Goal: Task Accomplishment & Management: Manage account settings

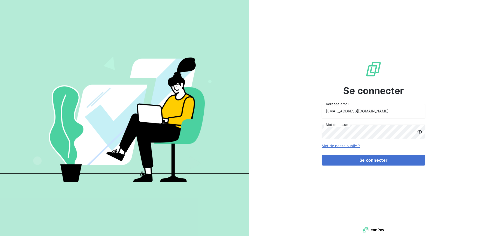
click at [373, 114] on input "[EMAIL_ADDRESS][DOMAIN_NAME]" at bounding box center [374, 111] width 104 height 15
click at [352, 115] on input "[EMAIL_ADDRESS][DOMAIN_NAME]" at bounding box center [374, 111] width 104 height 15
type input "[EMAIL_ADDRESS][DOMAIN_NAME]"
click at [371, 161] on button "Se connecter" at bounding box center [374, 160] width 104 height 11
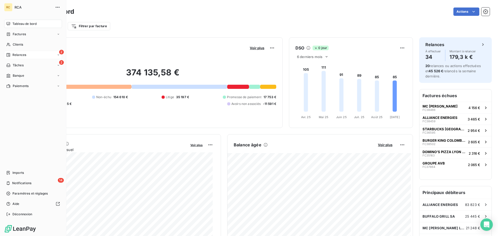
click at [32, 56] on div "2 Relances" at bounding box center [33, 55] width 58 height 8
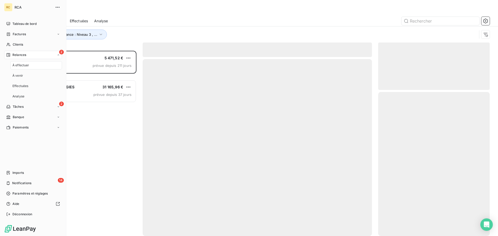
scroll to position [182, 108]
click at [34, 55] on div "2 Relances" at bounding box center [33, 55] width 58 height 8
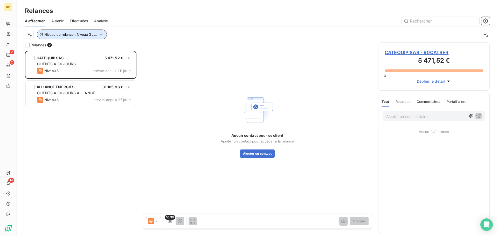
click at [94, 36] on span "Niveau de relance : Niveau 3 , ..." at bounding box center [70, 34] width 53 height 4
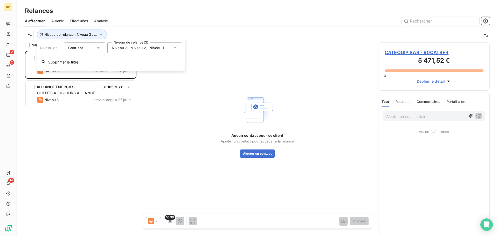
click at [105, 50] on div "Contient is" at bounding box center [85, 48] width 42 height 11
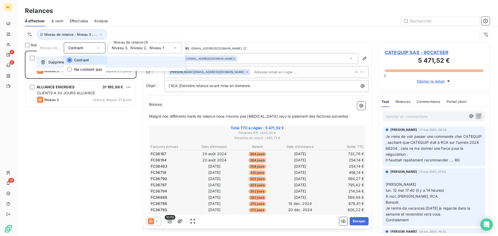
click at [50, 65] on button "Supprimer le filtre" at bounding box center [111, 62] width 148 height 11
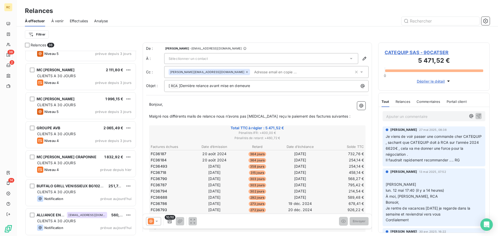
scroll to position [861, 0]
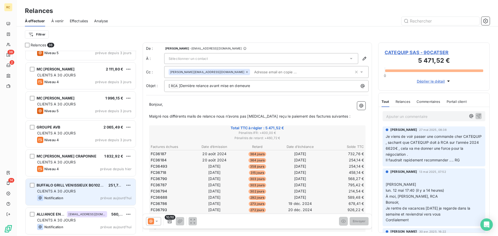
click at [72, 188] on div "BUFFALO GRILL VENISSIEUX BG10246S 251,74 € CLIENTS A 30 JOURS Notification prév…" at bounding box center [81, 192] width 110 height 26
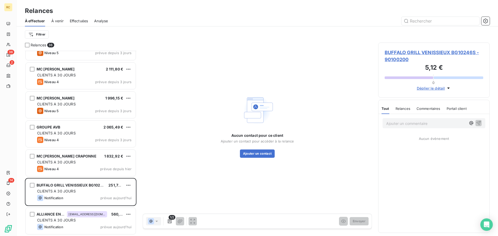
click at [443, 87] on span "Déplier le détail" at bounding box center [431, 88] width 28 height 5
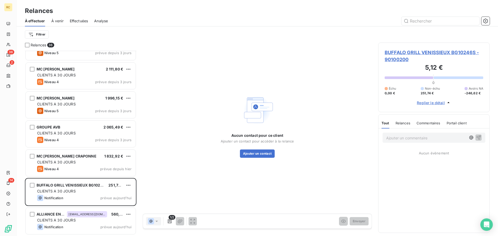
click at [398, 123] on span "Relances" at bounding box center [403, 123] width 15 height 4
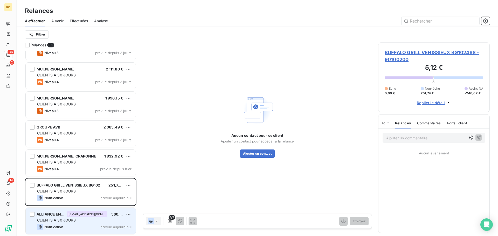
click at [84, 219] on div "CLIENTS A 30 JOURS" at bounding box center [84, 220] width 94 height 5
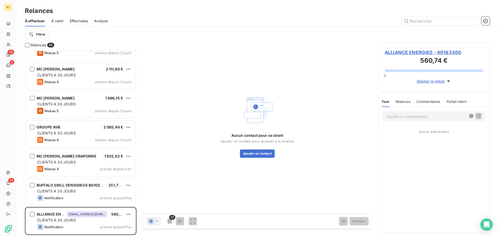
click at [408, 100] on span "Relances" at bounding box center [403, 102] width 15 height 4
click at [422, 100] on span "Commentaires" at bounding box center [429, 102] width 24 height 4
click at [425, 82] on span "Déplier le détail" at bounding box center [431, 81] width 28 height 5
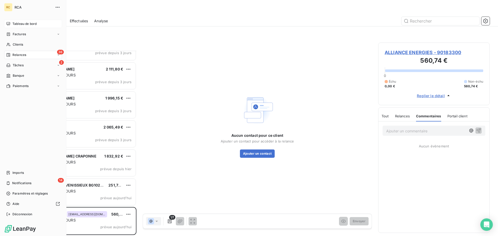
click at [37, 23] on span "Tableau de bord" at bounding box center [24, 24] width 24 height 5
